Goal: Task Accomplishment & Management: Use online tool/utility

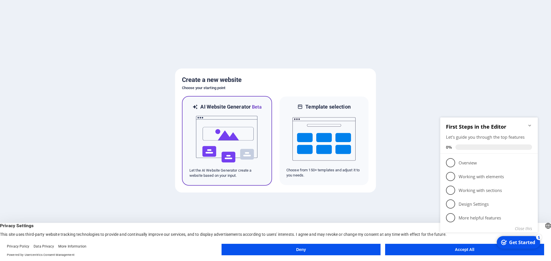
click at [218, 143] on img at bounding box center [226, 139] width 63 height 57
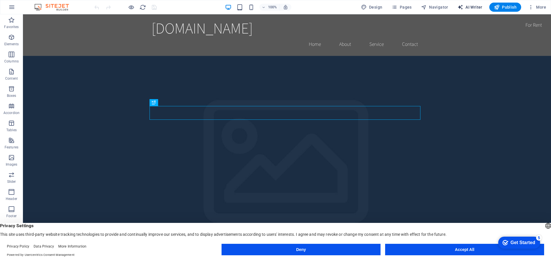
click at [464, 9] on span "AI Writer" at bounding box center [469, 7] width 25 height 6
select select "English"
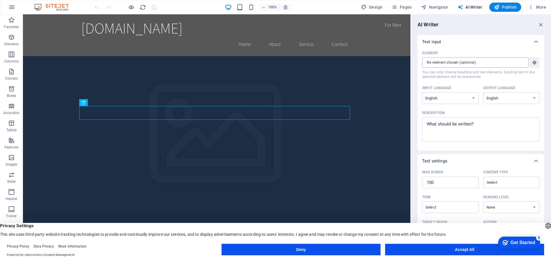
click at [464, 63] on input "Element ​ You can only choose headline and text elements. Existing text in the …" at bounding box center [473, 62] width 102 height 10
click at [466, 96] on select "Albanian Arabic Armenian Awadhi Azerbaijani Bashkir Basque Belarusian Bengali B…" at bounding box center [450, 98] width 57 height 12
select select "Italian"
click at [422, 92] on select "Albanian Arabic Armenian Awadhi Azerbaijani Bashkir Basque Belarusian Bengali B…" at bounding box center [450, 98] width 57 height 12
click at [496, 98] on select "Albanian Arabic Armenian Awadhi Azerbaijani Bashkir Basque Belarusian Bengali B…" at bounding box center [511, 98] width 57 height 12
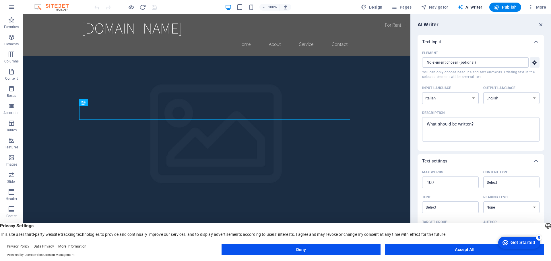
select select "Italian"
click at [483, 92] on select "Albanian Arabic Armenian Awadhi Azerbaijani Bashkir Basque Belarusian Bengali B…" at bounding box center [511, 98] width 57 height 12
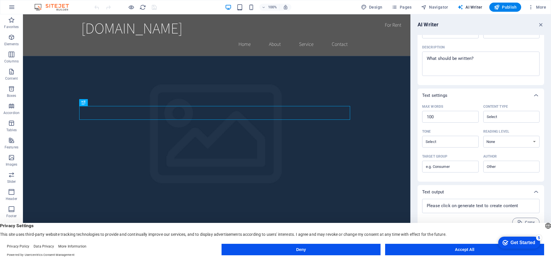
scroll to position [70, 0]
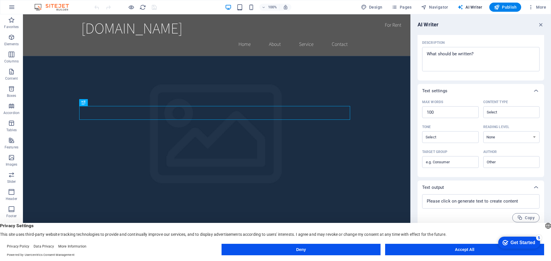
click at [514, 245] on div "Get Started" at bounding box center [522, 242] width 25 height 5
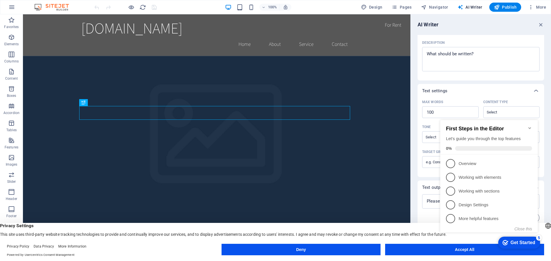
click at [474, 91] on div "Text settings" at bounding box center [475, 91] width 107 height 6
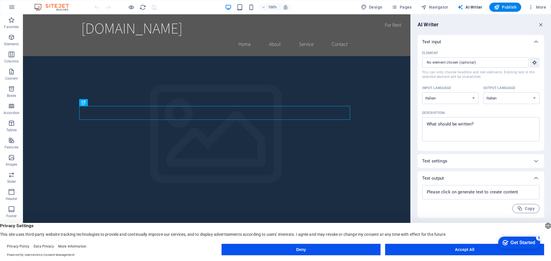
scroll to position [0, 0]
click at [461, 63] on input "Element ​ You can only choose headline and text elements. Existing text in the …" at bounding box center [473, 62] width 102 height 10
click at [478, 6] on span "AI Writer" at bounding box center [469, 7] width 25 height 6
click at [540, 24] on icon "button" at bounding box center [541, 25] width 6 height 6
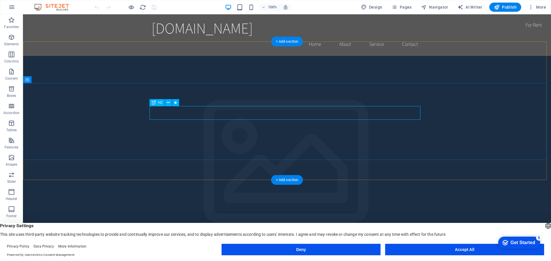
click at [172, 31] on div "[DOMAIN_NAME]" at bounding box center [286, 28] width 271 height 18
click at [167, 27] on div "[DOMAIN_NAME]" at bounding box center [286, 28] width 271 height 18
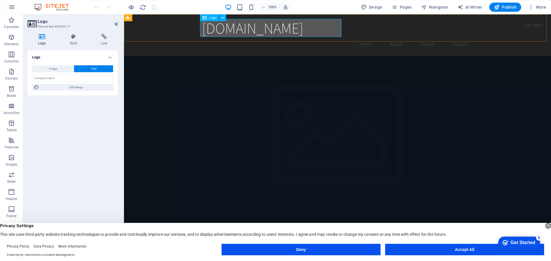
click at [210, 16] on span "Logo" at bounding box center [213, 17] width 8 height 3
click at [511, 9] on span "Publish" at bounding box center [505, 7] width 23 height 6
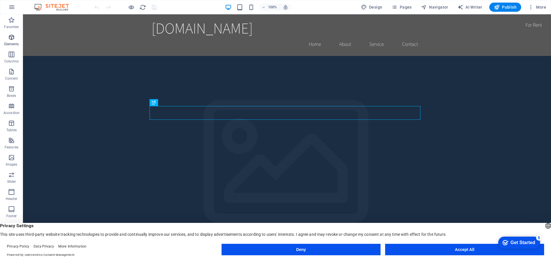
click at [11, 40] on icon "button" at bounding box center [11, 37] width 7 height 7
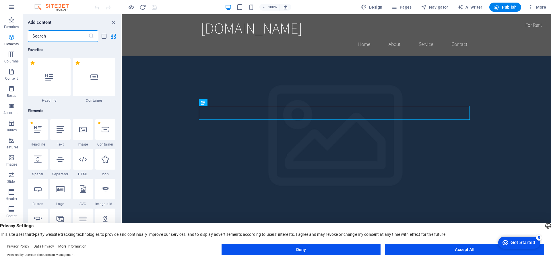
scroll to position [61, 0]
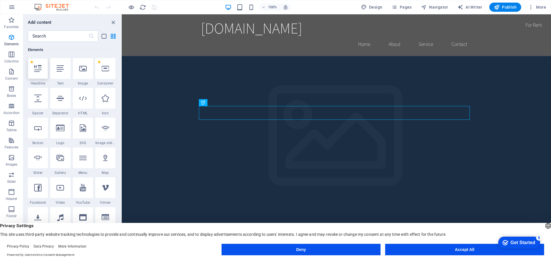
click at [37, 69] on icon at bounding box center [37, 68] width 7 height 7
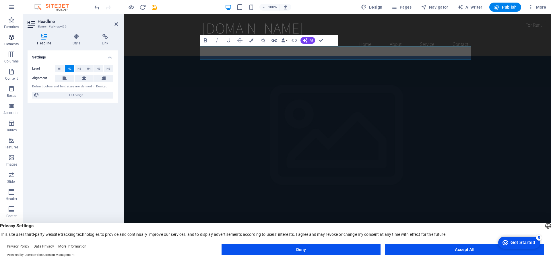
click at [11, 36] on icon "button" at bounding box center [11, 37] width 7 height 7
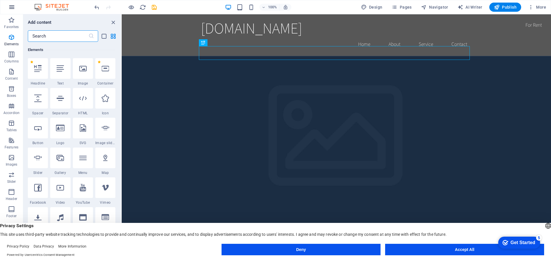
click at [14, 5] on icon "button" at bounding box center [11, 7] width 7 height 7
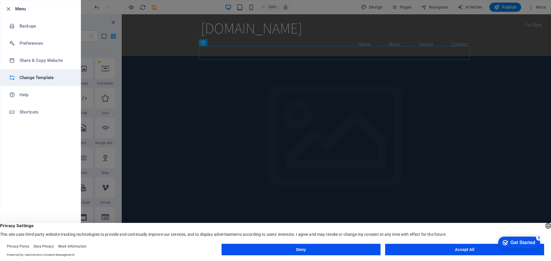
click at [35, 78] on h6 "Change Template" at bounding box center [46, 77] width 53 height 7
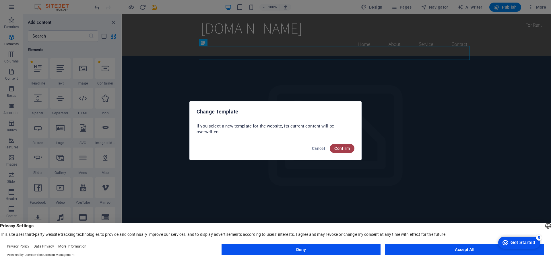
click at [337, 145] on button "Confirm" at bounding box center [342, 148] width 25 height 9
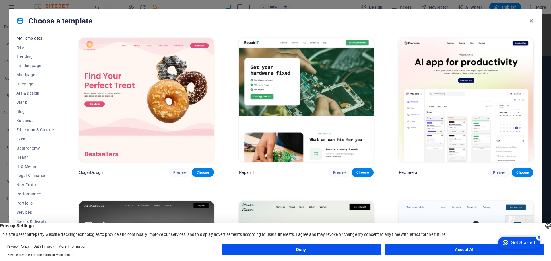
scroll to position [22, 0]
click at [427, 251] on button "Accept All" at bounding box center [464, 249] width 159 height 11
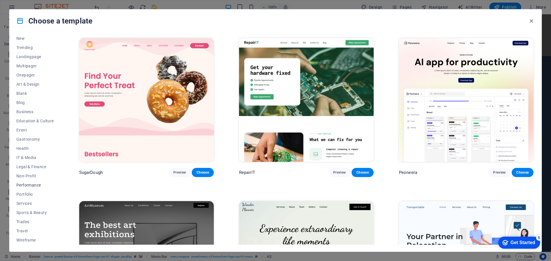
click at [26, 186] on span "Performance" at bounding box center [35, 185] width 38 height 5
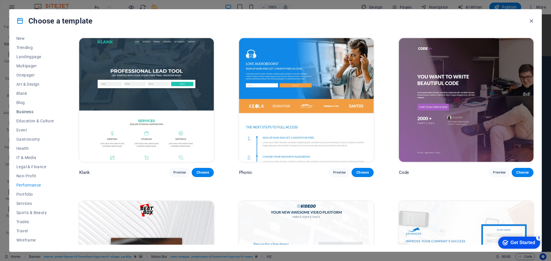
click at [28, 111] on span "Business" at bounding box center [35, 112] width 38 height 5
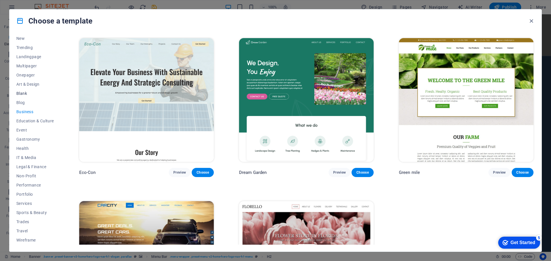
click at [24, 95] on span "Blank" at bounding box center [35, 93] width 38 height 5
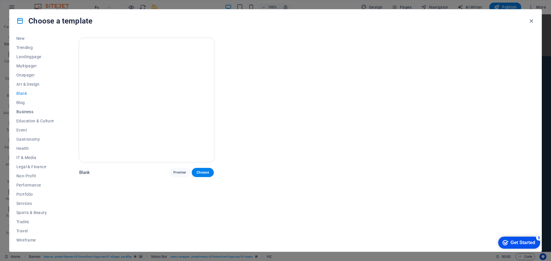
scroll to position [0, 0]
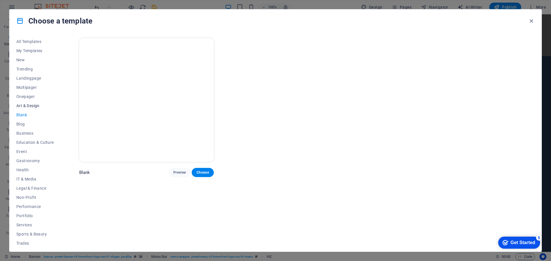
click at [27, 103] on button "Art & Design" at bounding box center [35, 105] width 38 height 9
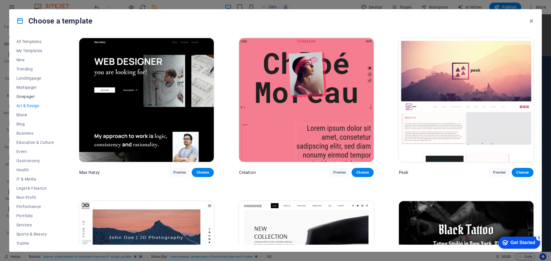
click at [23, 95] on span "Onepager" at bounding box center [35, 96] width 38 height 5
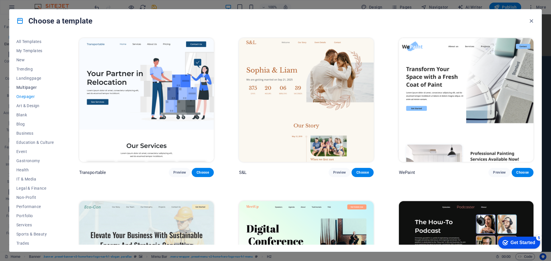
click at [26, 85] on span "Multipager" at bounding box center [35, 87] width 38 height 5
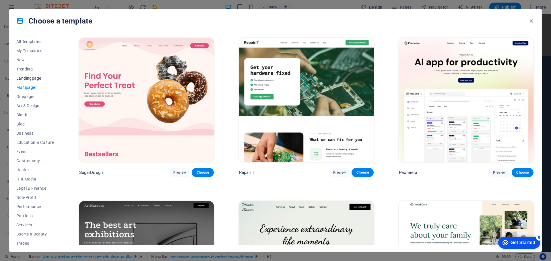
click at [26, 77] on span "Landingpage" at bounding box center [35, 78] width 38 height 5
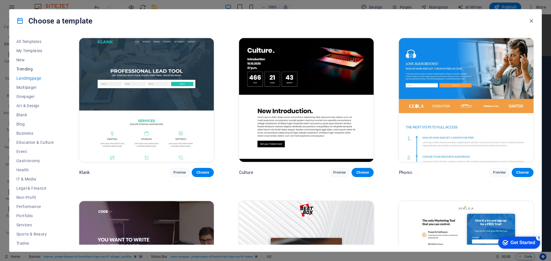
click at [27, 69] on span "Trending" at bounding box center [35, 69] width 38 height 5
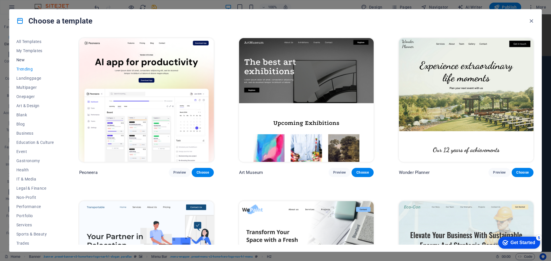
click at [22, 58] on span "New" at bounding box center [35, 60] width 38 height 5
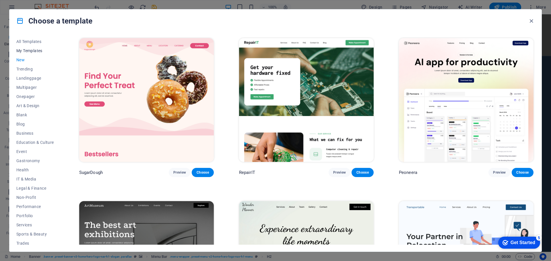
click at [28, 51] on span "My Templates" at bounding box center [35, 50] width 38 height 5
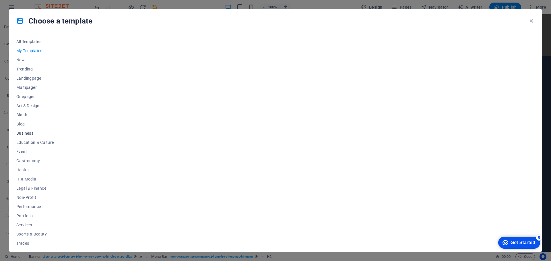
click at [31, 133] on span "Business" at bounding box center [35, 133] width 38 height 5
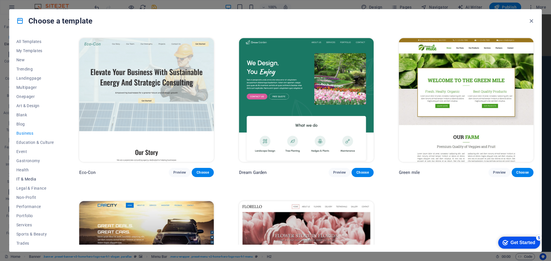
scroll to position [22, 0]
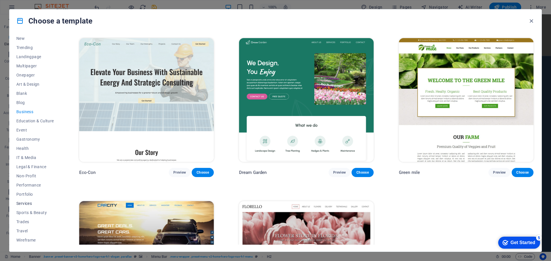
click at [27, 204] on span "Services" at bounding box center [35, 203] width 38 height 5
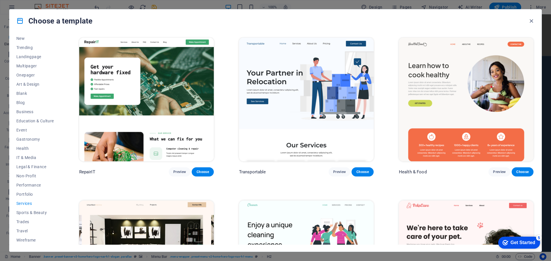
scroll to position [0, 0]
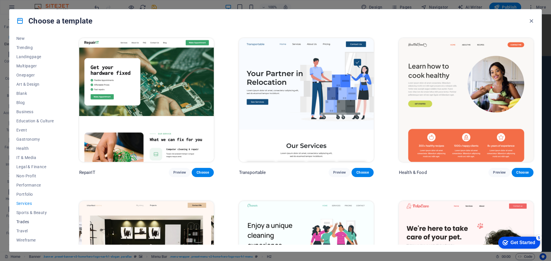
click at [23, 221] on span "Trades" at bounding box center [35, 222] width 38 height 5
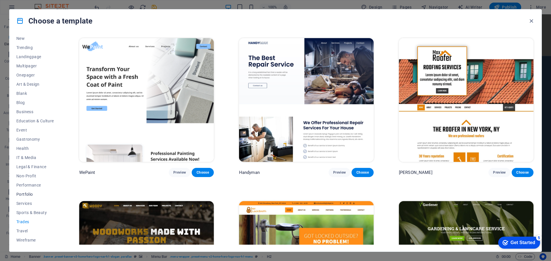
click at [27, 196] on span "Portfolio" at bounding box center [35, 194] width 38 height 5
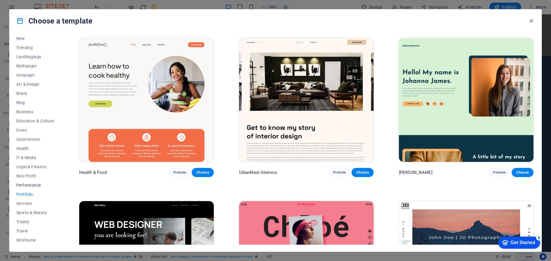
click at [28, 185] on span "Performance" at bounding box center [35, 185] width 38 height 5
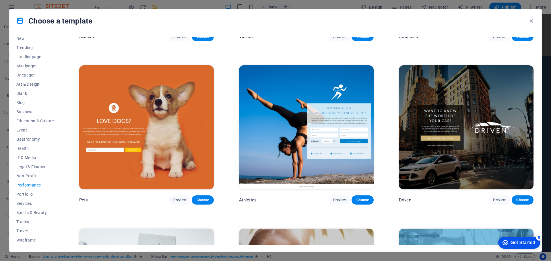
scroll to position [344, 0]
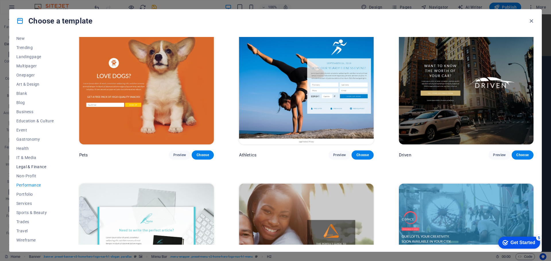
click at [37, 166] on span "Legal & Finance" at bounding box center [35, 167] width 38 height 5
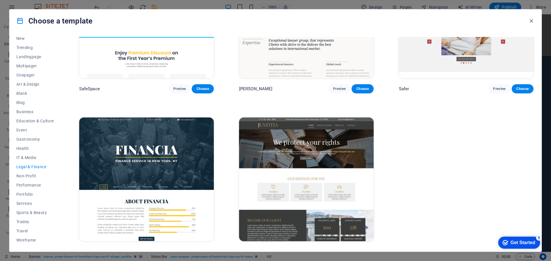
scroll to position [86, 0]
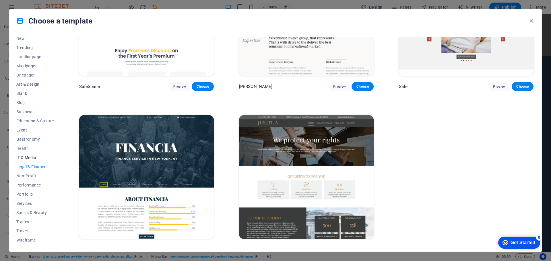
click at [27, 155] on button "IT & Media" at bounding box center [35, 157] width 38 height 9
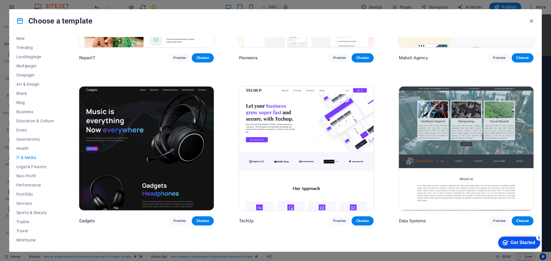
scroll to position [229, 0]
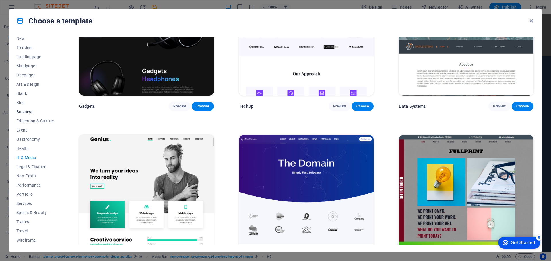
click at [26, 112] on span "Business" at bounding box center [35, 112] width 38 height 5
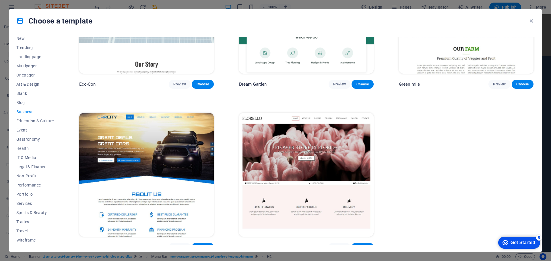
scroll to position [94, 0]
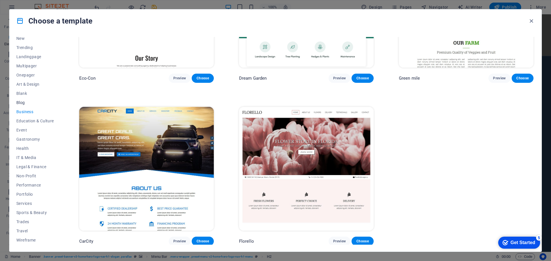
click at [20, 104] on span "Blog" at bounding box center [35, 102] width 38 height 5
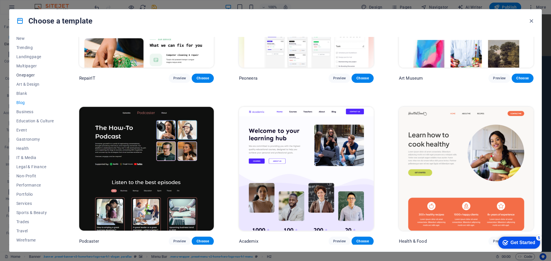
click at [27, 73] on span "Onepager" at bounding box center [35, 75] width 38 height 5
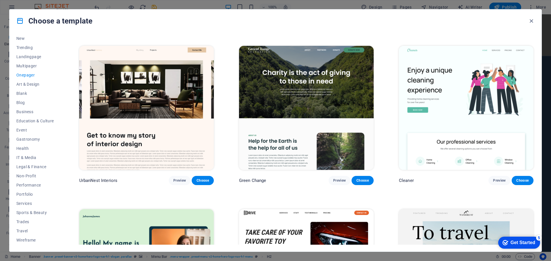
scroll to position [324, 0]
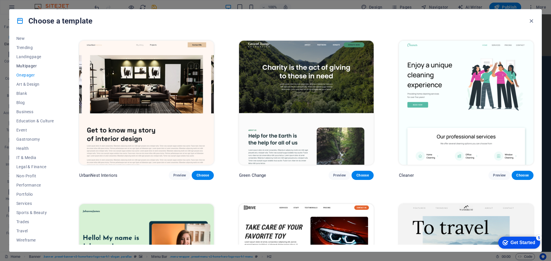
click at [36, 66] on span "Multipager" at bounding box center [35, 66] width 38 height 5
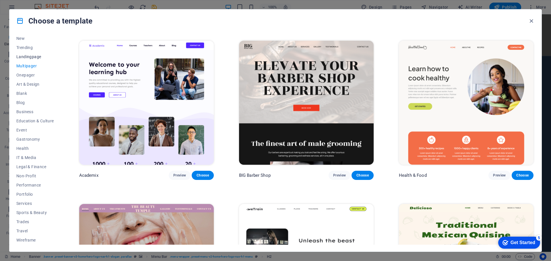
click at [34, 55] on span "Landingpage" at bounding box center [35, 57] width 38 height 5
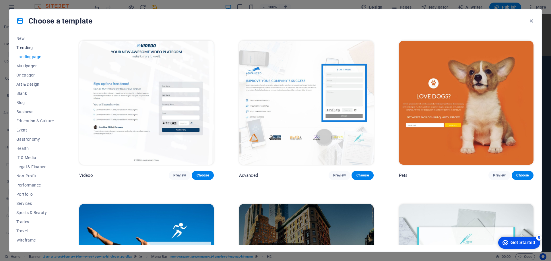
click at [30, 46] on span "Trending" at bounding box center [35, 47] width 38 height 5
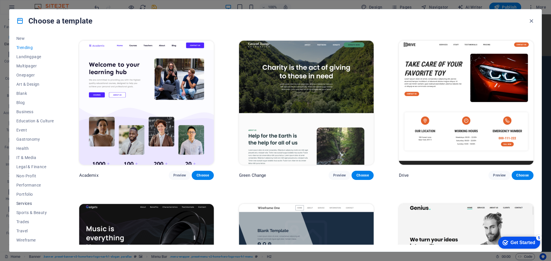
click at [29, 203] on span "Services" at bounding box center [35, 203] width 38 height 5
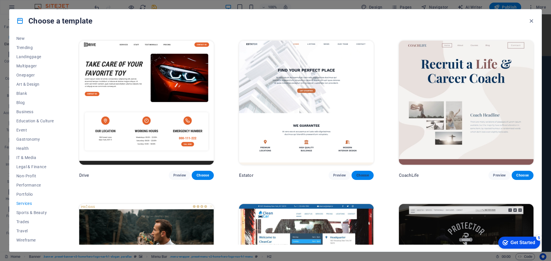
click at [356, 174] on span "Choose" at bounding box center [362, 175] width 13 height 5
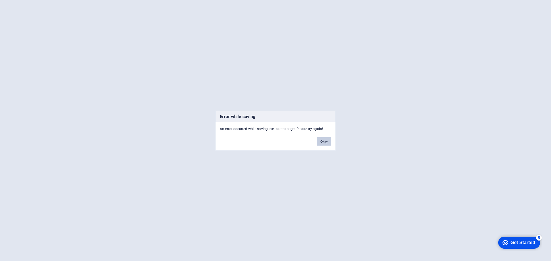
click at [326, 139] on button "Okay" at bounding box center [324, 141] width 14 height 9
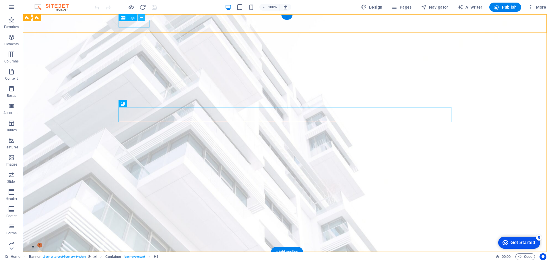
click at [132, 257] on div at bounding box center [286, 261] width 333 height 8
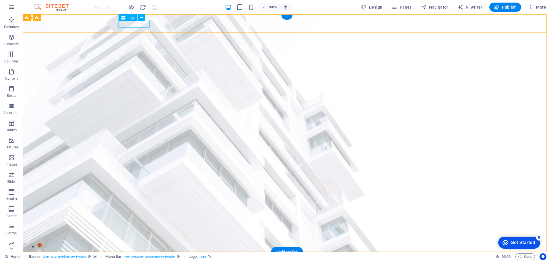
click at [133, 257] on div at bounding box center [286, 261] width 333 height 8
select select "px"
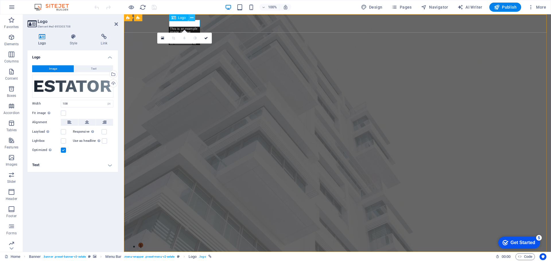
click at [191, 15] on icon at bounding box center [191, 18] width 3 height 6
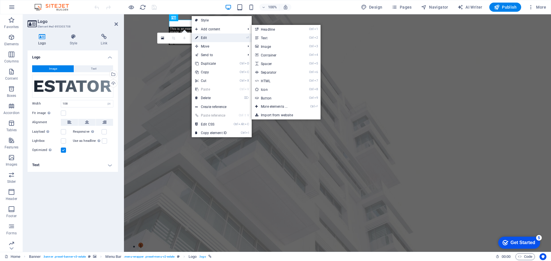
click at [209, 38] on link "⏎ Edit" at bounding box center [211, 38] width 38 height 9
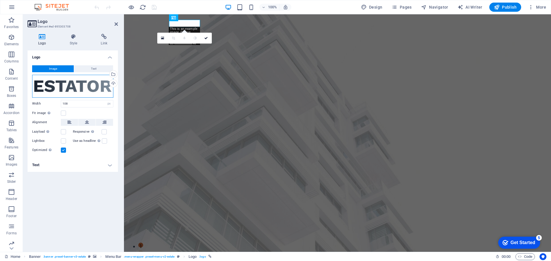
click at [87, 87] on div "Drag files here, click to choose files or select files from Files or our free s…" at bounding box center [72, 86] width 81 height 23
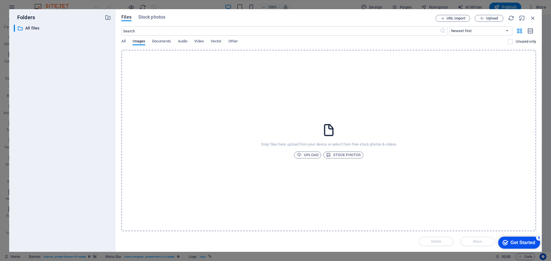
click at [87, 86] on div "​ All files All files" at bounding box center [62, 136] width 97 height 223
click at [125, 40] on span "All" at bounding box center [123, 42] width 4 height 8
click at [531, 18] on icon "button" at bounding box center [533, 18] width 6 height 6
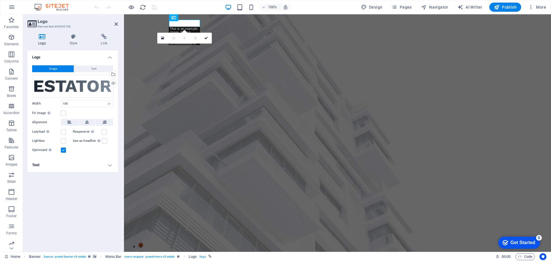
click at [520, 241] on div "Get Started" at bounding box center [522, 242] width 25 height 5
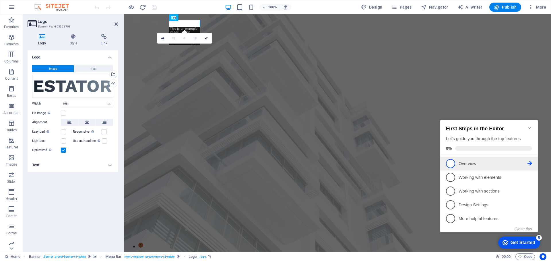
click at [474, 161] on p "Overview - incomplete" at bounding box center [492, 164] width 69 height 6
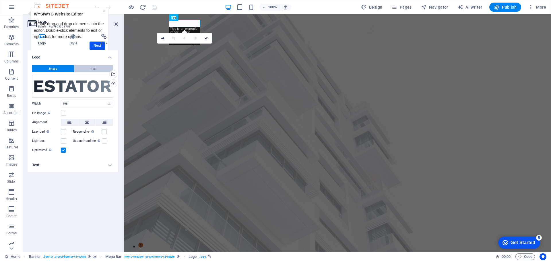
click at [92, 69] on span "Text" at bounding box center [93, 68] width 5 height 7
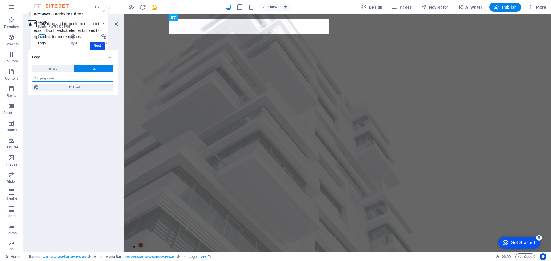
click at [88, 77] on input "text" at bounding box center [72, 78] width 81 height 7
click at [226, 257] on div "[DOMAIN_NAME]" at bounding box center [337, 264] width 333 height 15
click at [197, 257] on div "[DOMAIN_NAME]" at bounding box center [337, 264] width 333 height 15
click at [523, 240] on div "Get Started" at bounding box center [522, 242] width 25 height 5
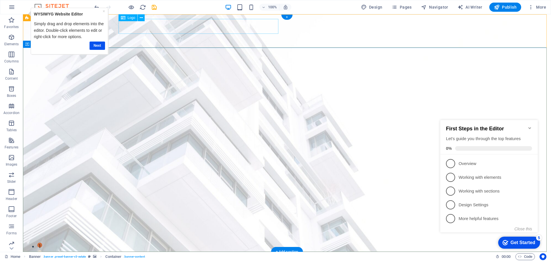
click at [257, 257] on div "[DOMAIN_NAME]" at bounding box center [286, 264] width 333 height 15
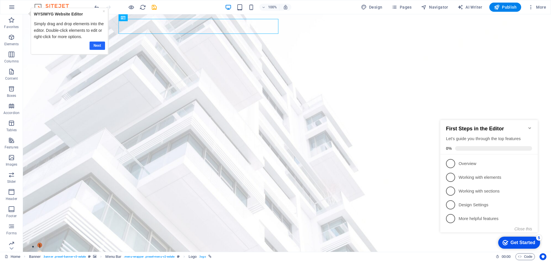
click at [95, 48] on link "Next" at bounding box center [96, 46] width 15 height 8
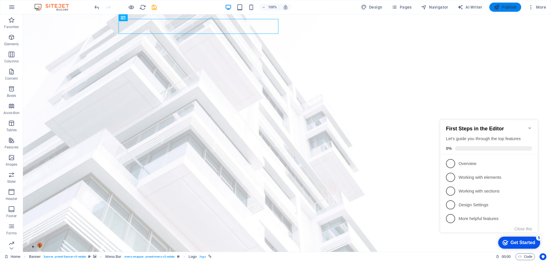
click at [507, 6] on span "Publish" at bounding box center [505, 7] width 23 height 6
